Goal: Information Seeking & Learning: Learn about a topic

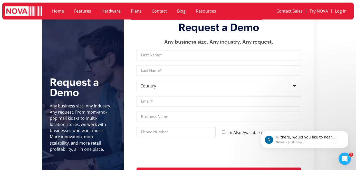
click at [336, 113] on section "Request a Demo Any business size. Any industry. Any request. From mom-and-pop m…" at bounding box center [178, 100] width 356 height 184
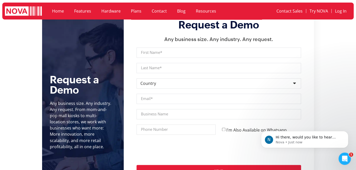
scroll to position [1814, 0]
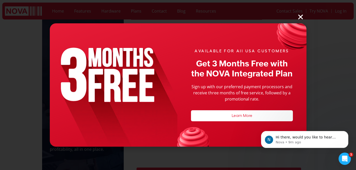
click at [346, 117] on div "AVAILABLE FOR All USA CUSTOMERS Get 3 Months Free with the NOVA Integrated Plan…" at bounding box center [178, 85] width 356 height 170
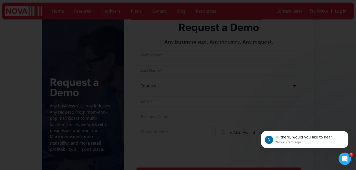
click at [302, 12] on div "AVAILABLE FOR All USA CUSTOMERS Get 3 Months Free with the NOVA Integrated Plan…" at bounding box center [178, 85] width 356 height 170
click at [329, 60] on section "Request a Demo Any business size. Any industry. Any request. From mom-and-pop m…" at bounding box center [178, 100] width 356 height 184
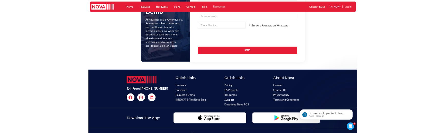
scroll to position [1968, 0]
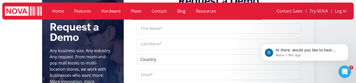
scroll to position [1849, 0]
